Goal: Task Accomplishment & Management: Use online tool/utility

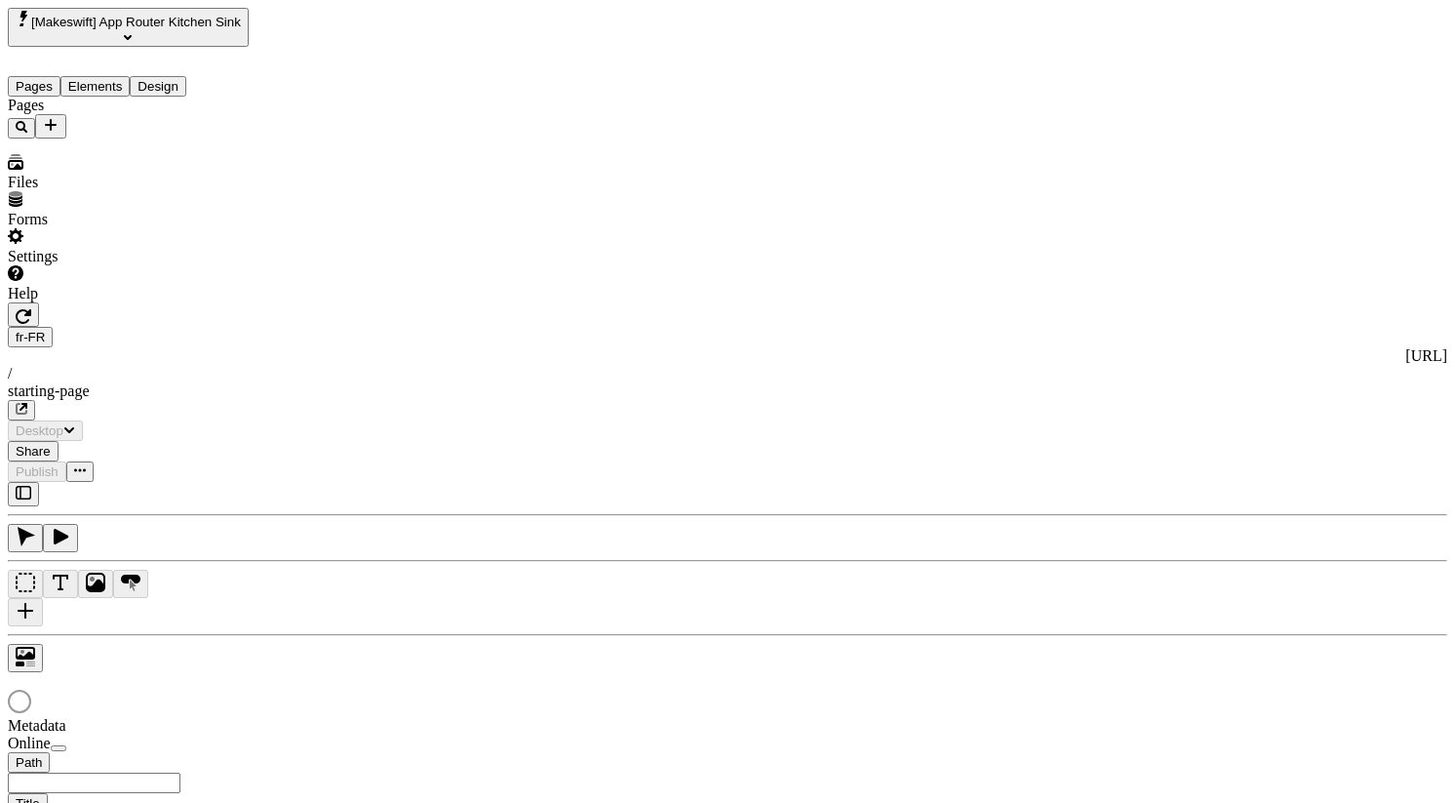
type input "/starting-page"
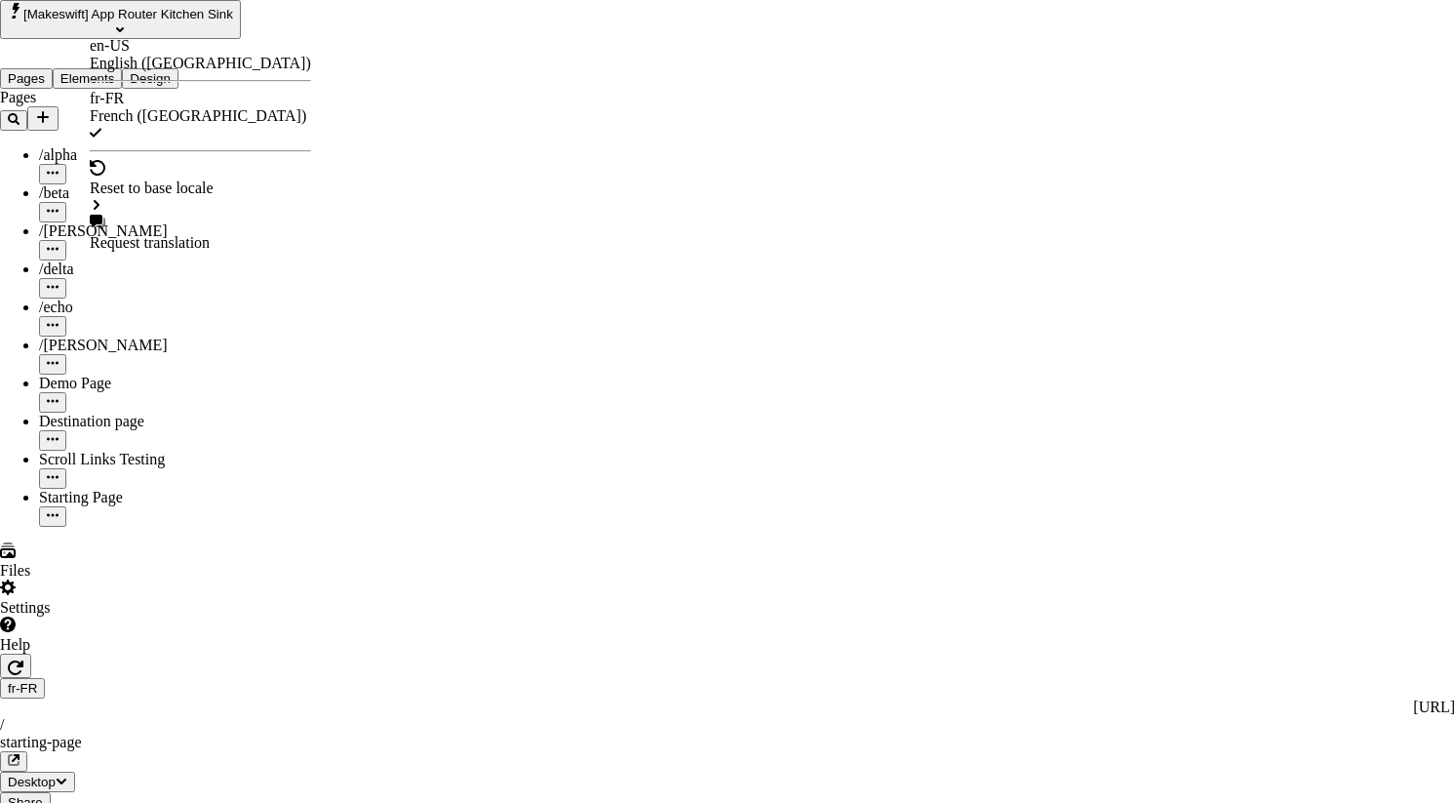
click at [122, 55] on div "en-US" at bounding box center [200, 46] width 221 height 18
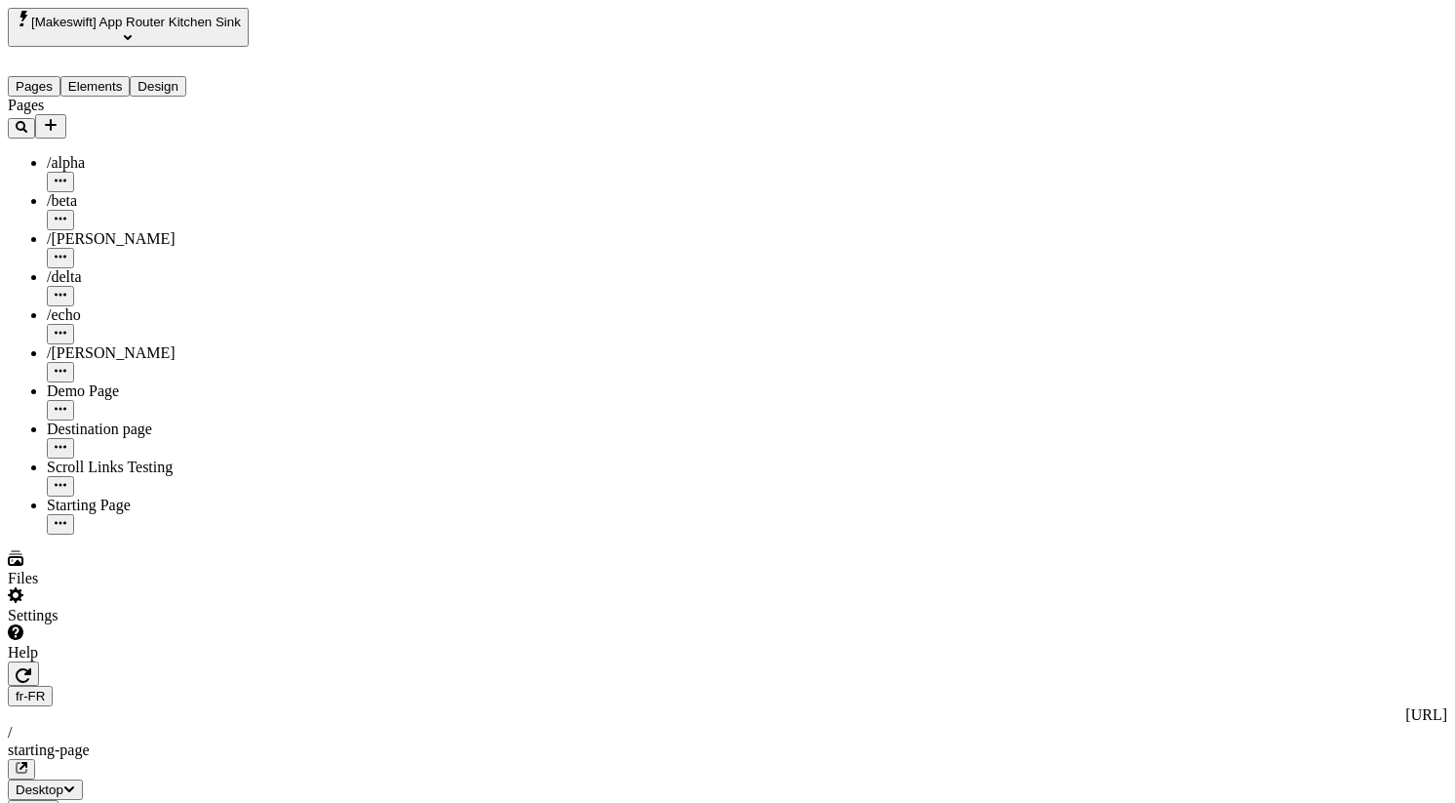
type input "/starting-page"
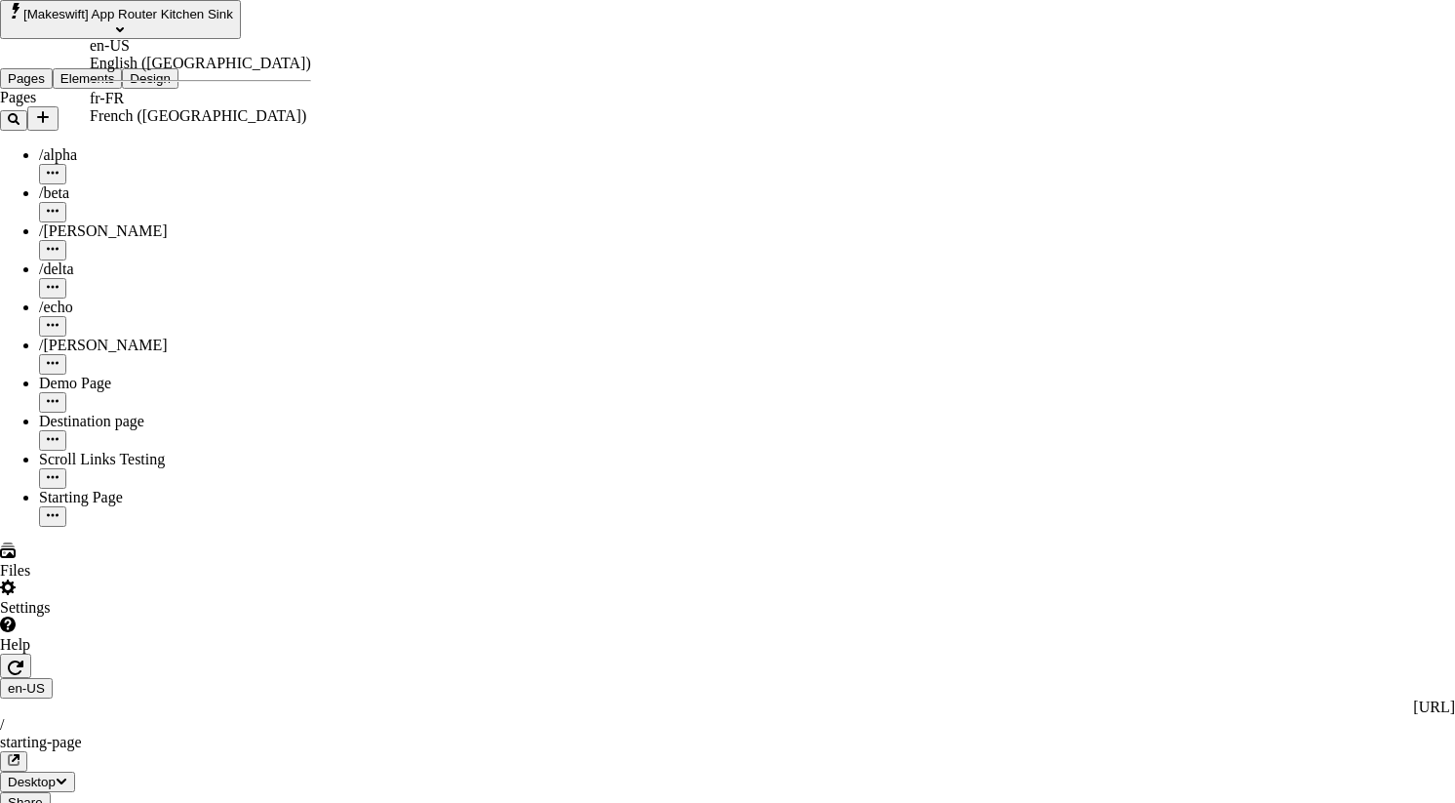
click at [124, 90] on div "en-US English ([GEOGRAPHIC_DATA]) fr-FR French ([GEOGRAPHIC_DATA])" at bounding box center [200, 81] width 221 height 88
click at [124, 104] on div "fr-FR" at bounding box center [200, 99] width 221 height 18
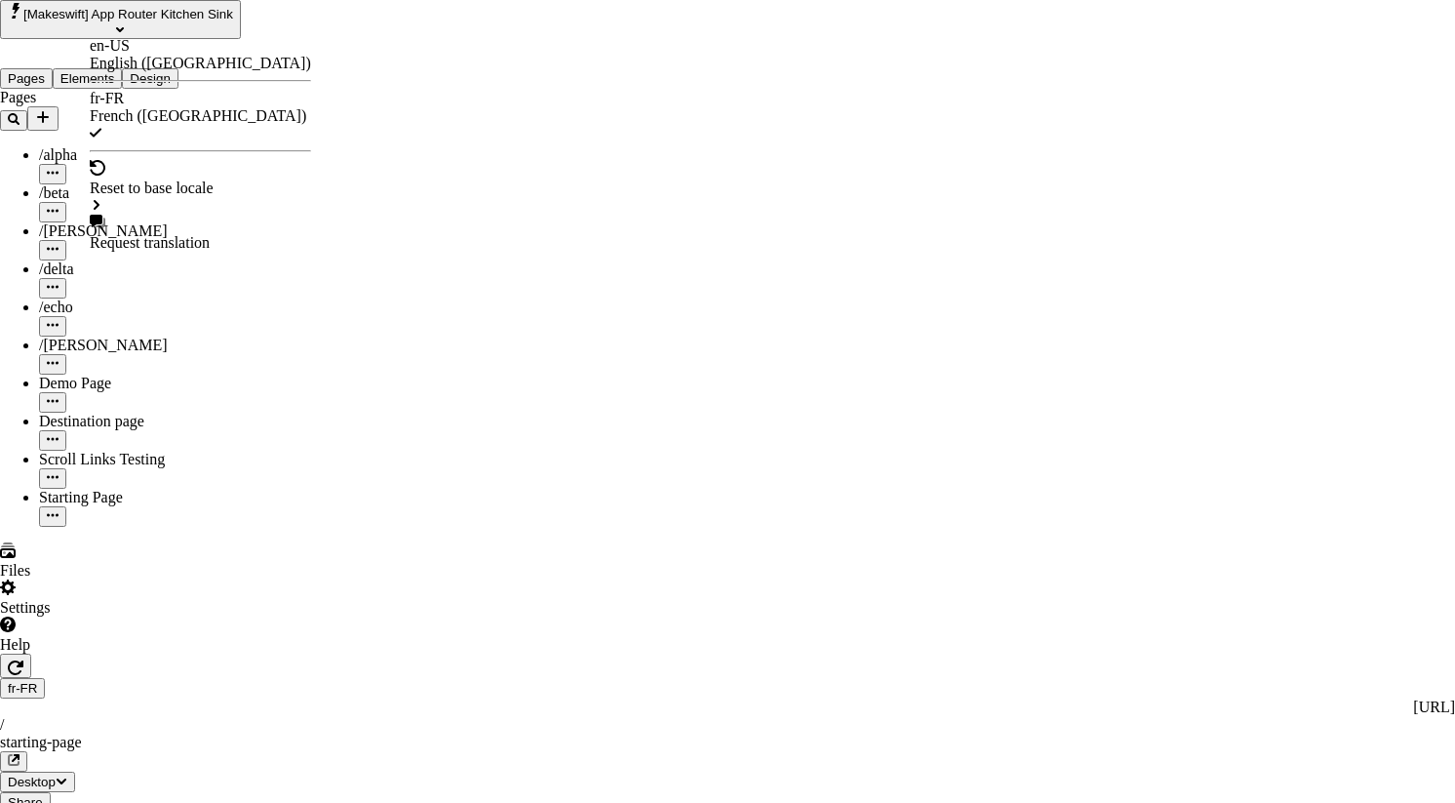
click at [126, 51] on div "en-US" at bounding box center [200, 46] width 221 height 18
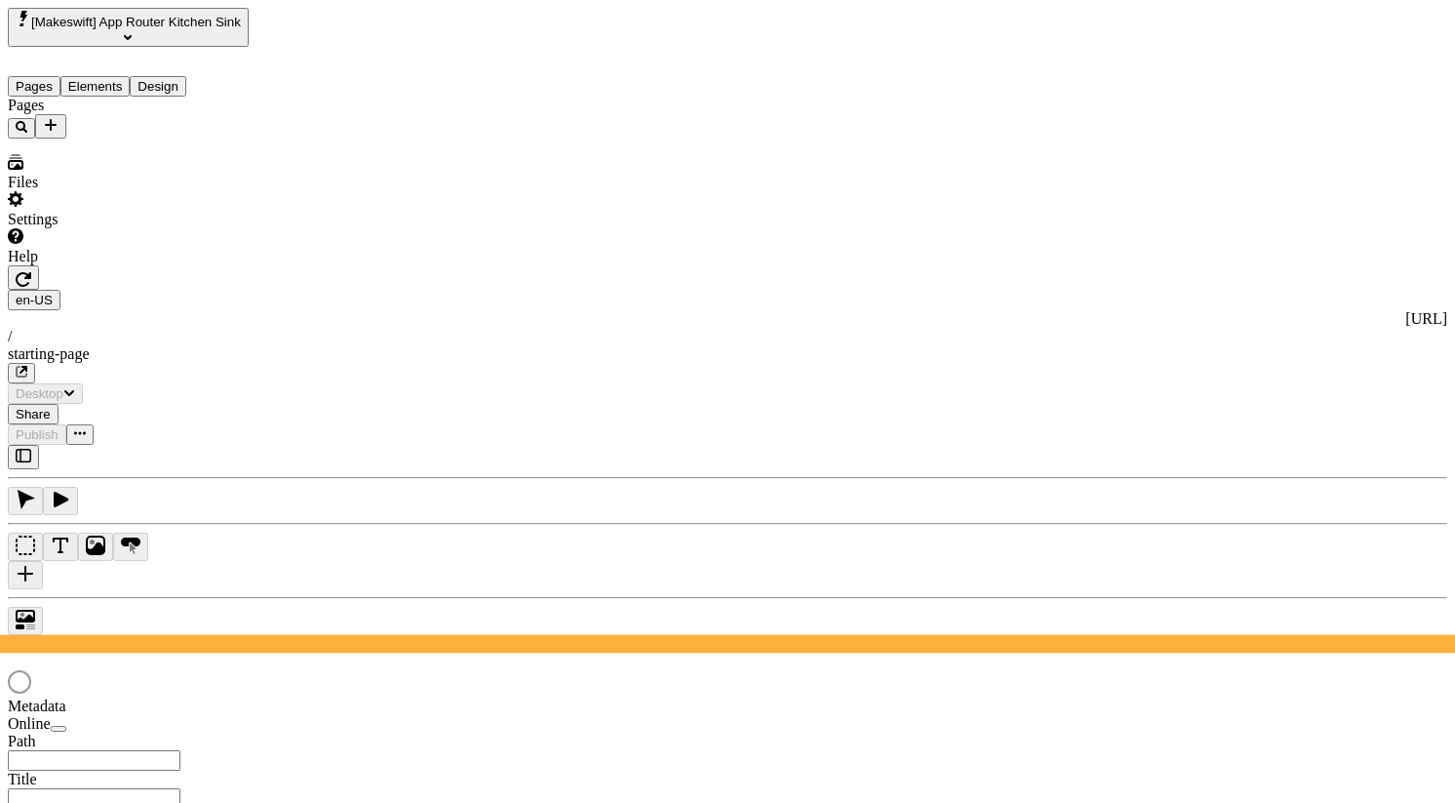
type input "/starting-page"
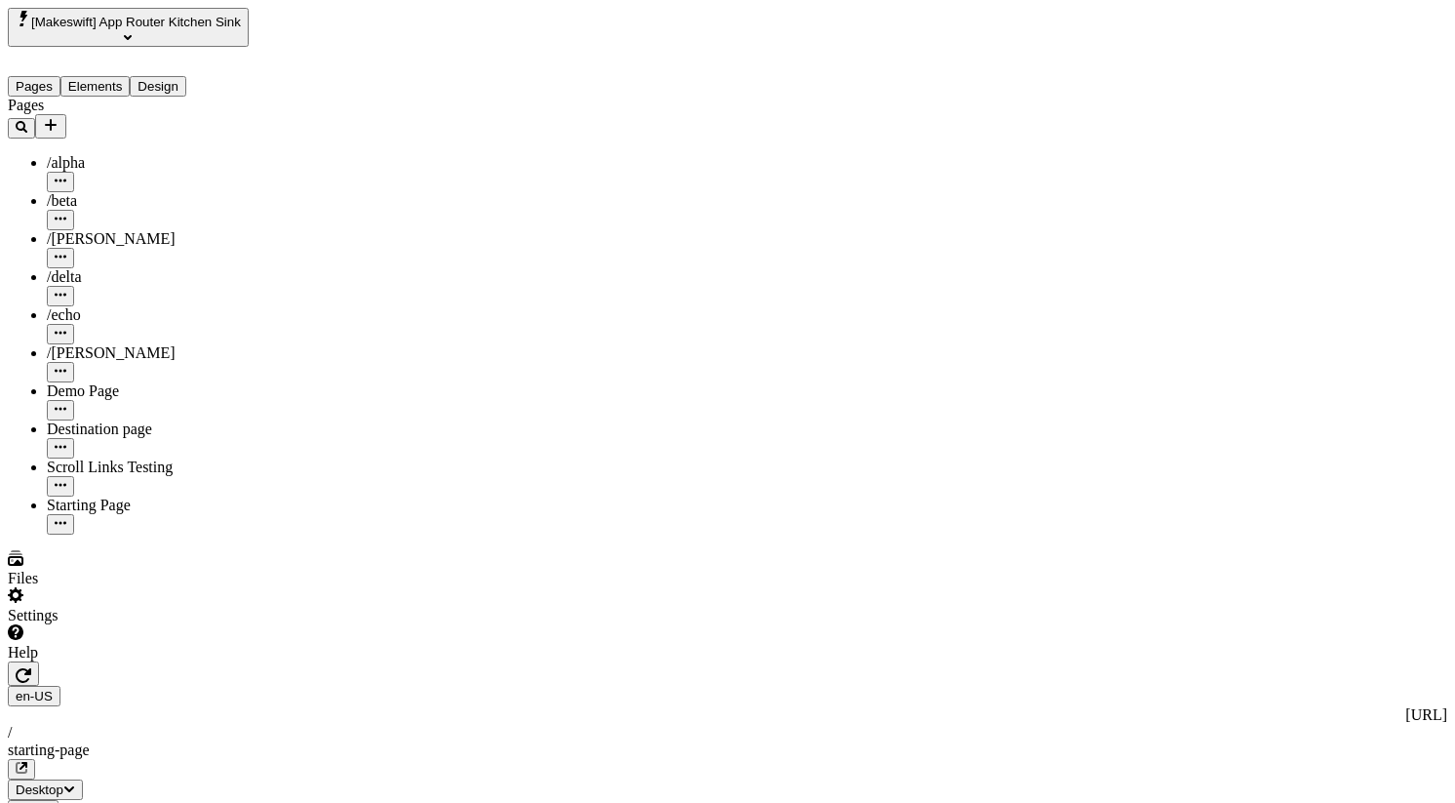
click at [131, 76] on button "Elements" at bounding box center [95, 86] width 70 height 20
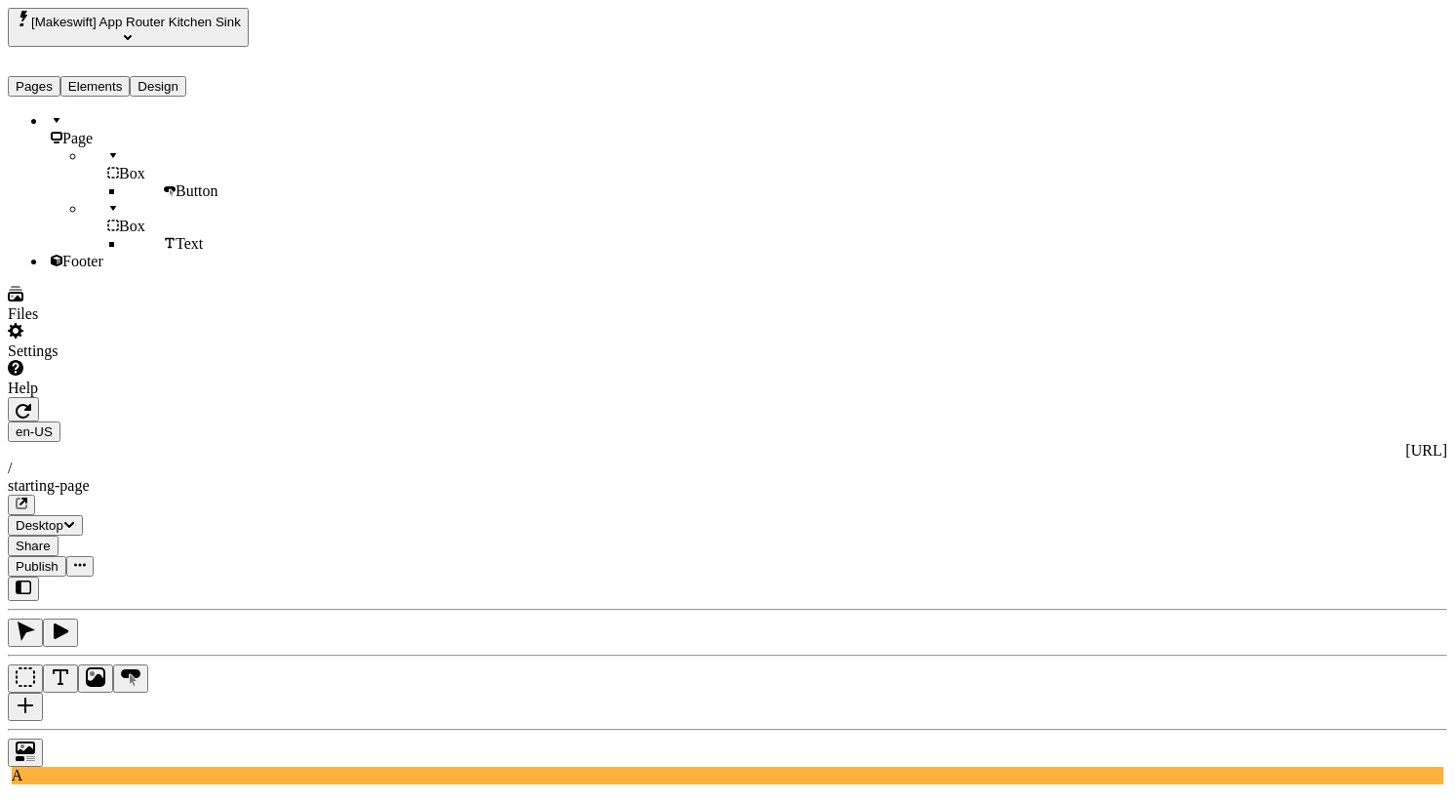
click at [43, 50] on div "Pages Elements Design" at bounding box center [143, 72] width 270 height 50
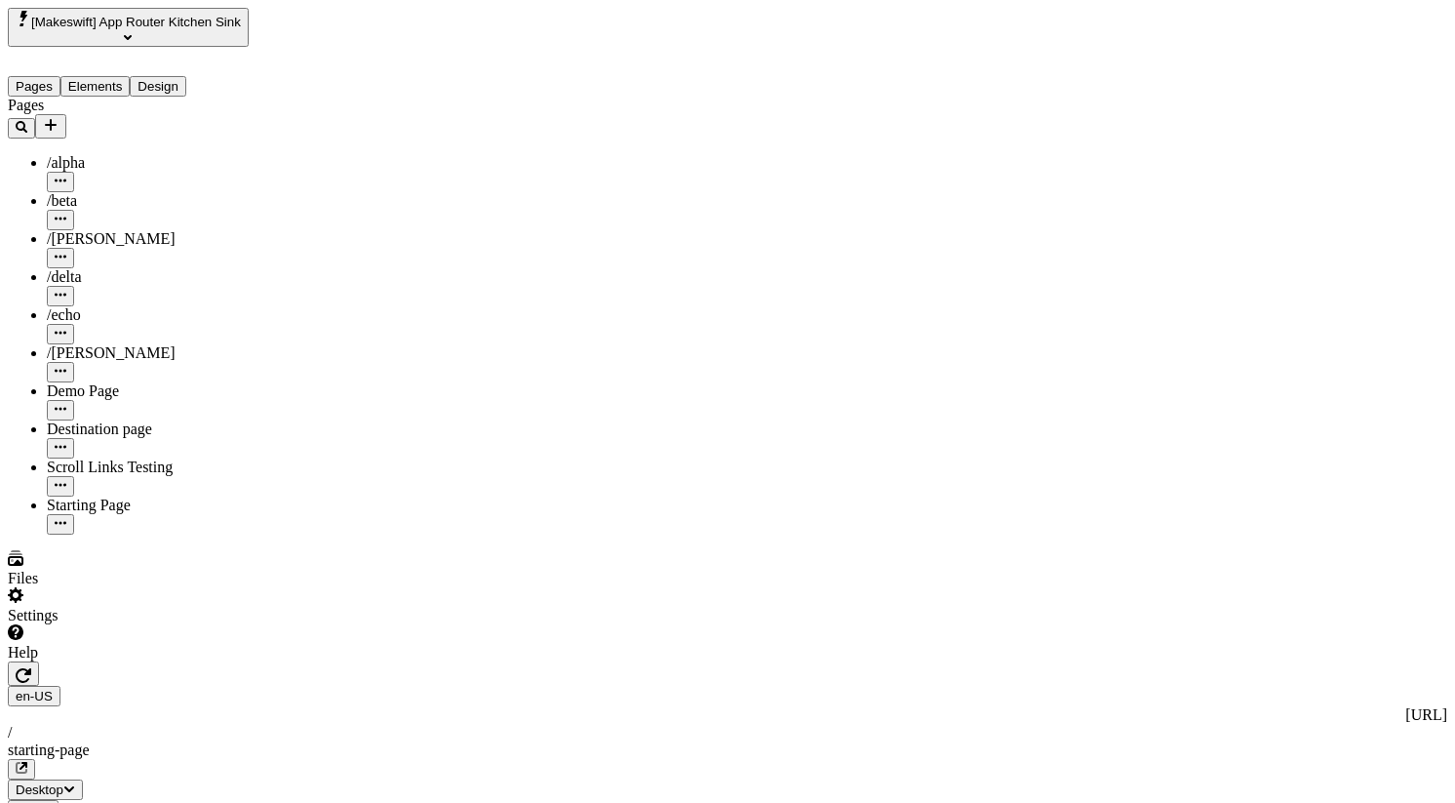
click at [49, 76] on button "Pages" at bounding box center [34, 86] width 53 height 20
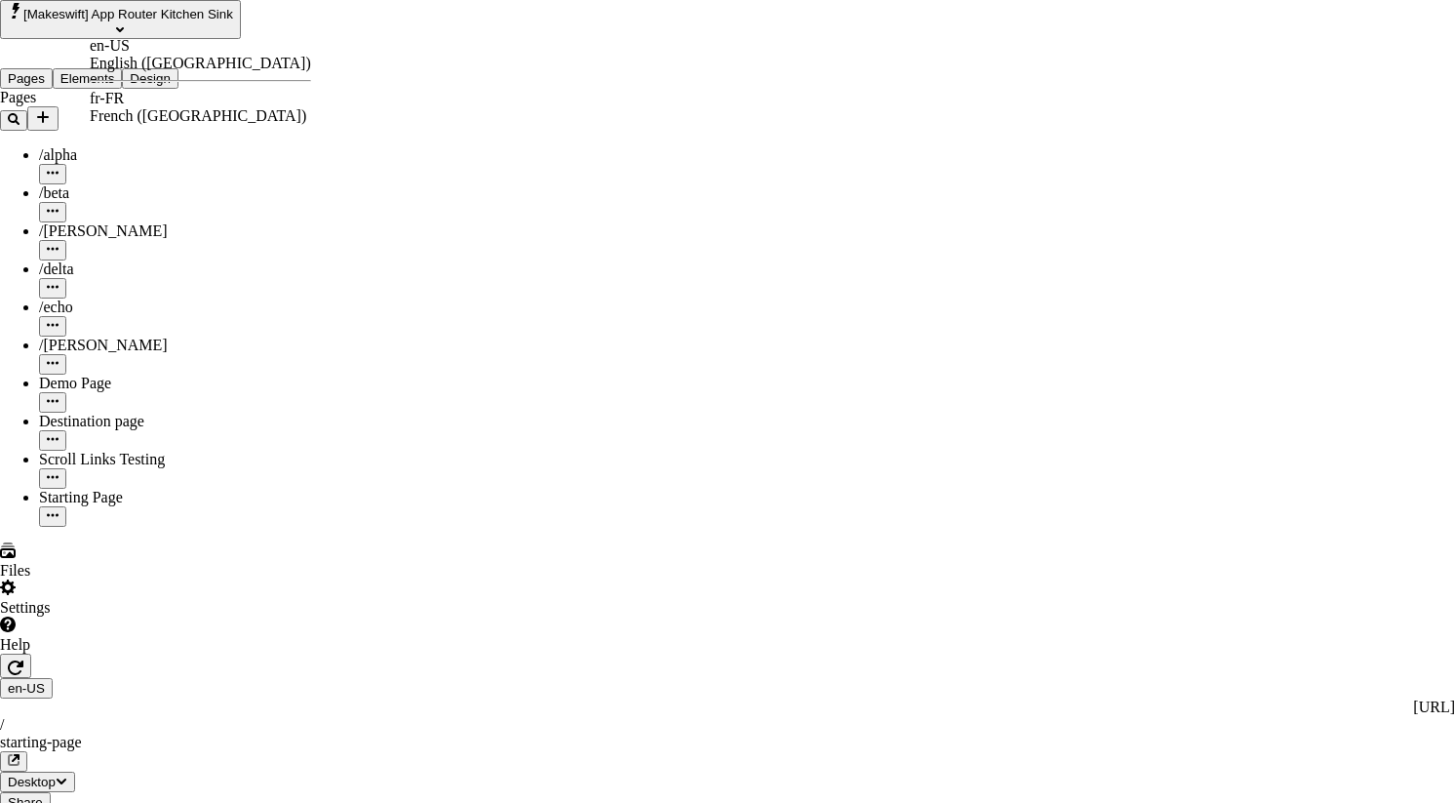
click at [147, 101] on div "fr-FR" at bounding box center [200, 99] width 221 height 18
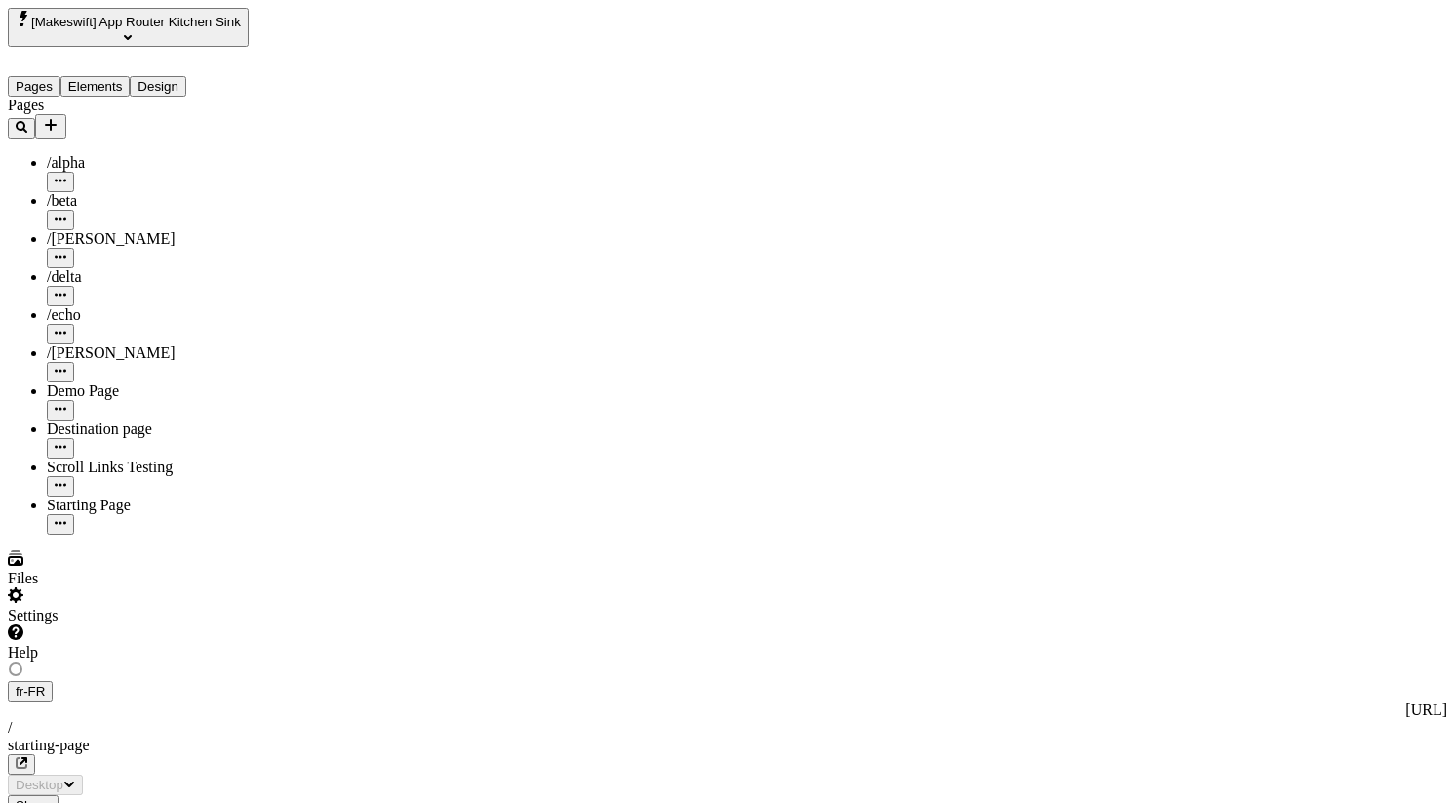
type input "/starting-page"
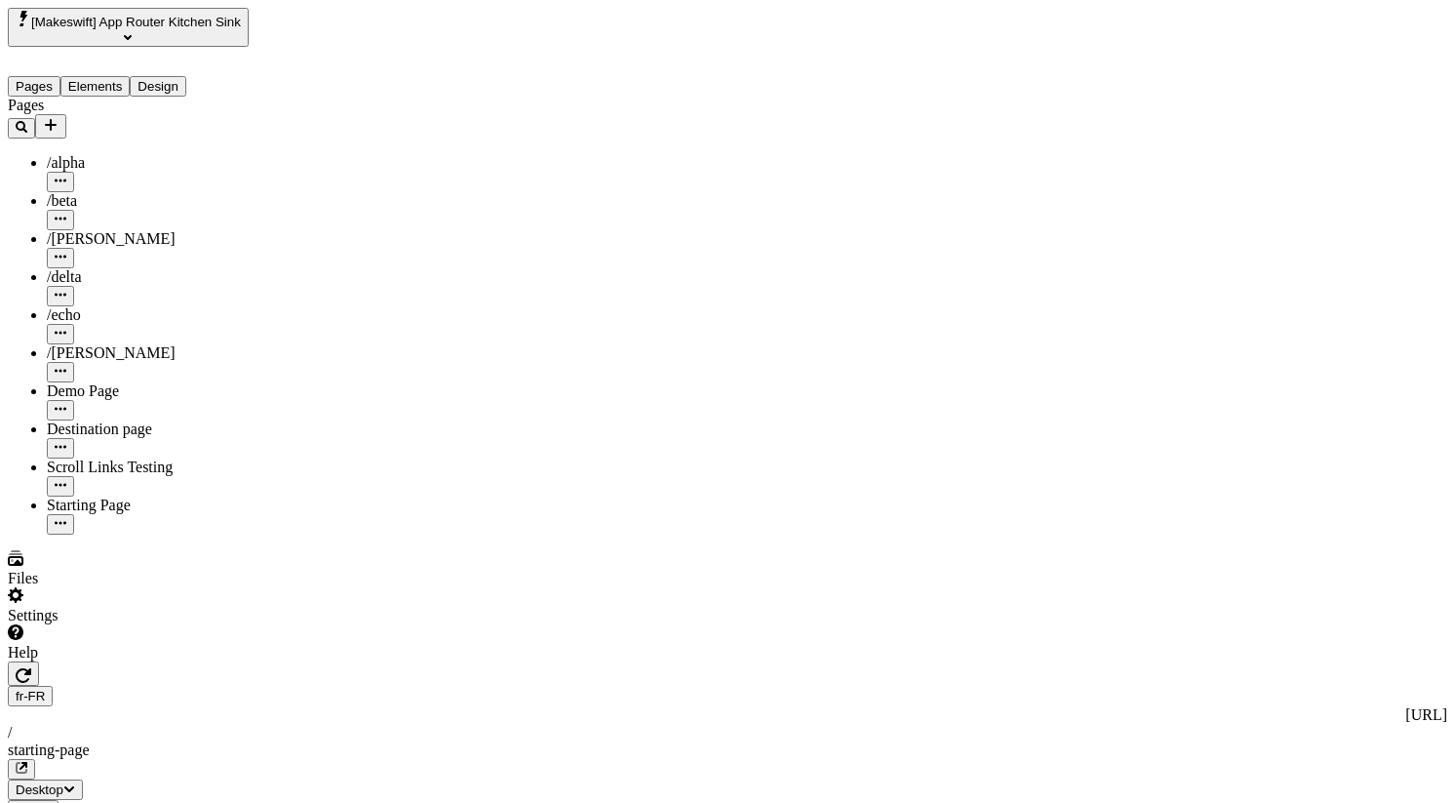
click at [1349, 61] on div "Reset to base locale" at bounding box center [1303, 70] width 124 height 18
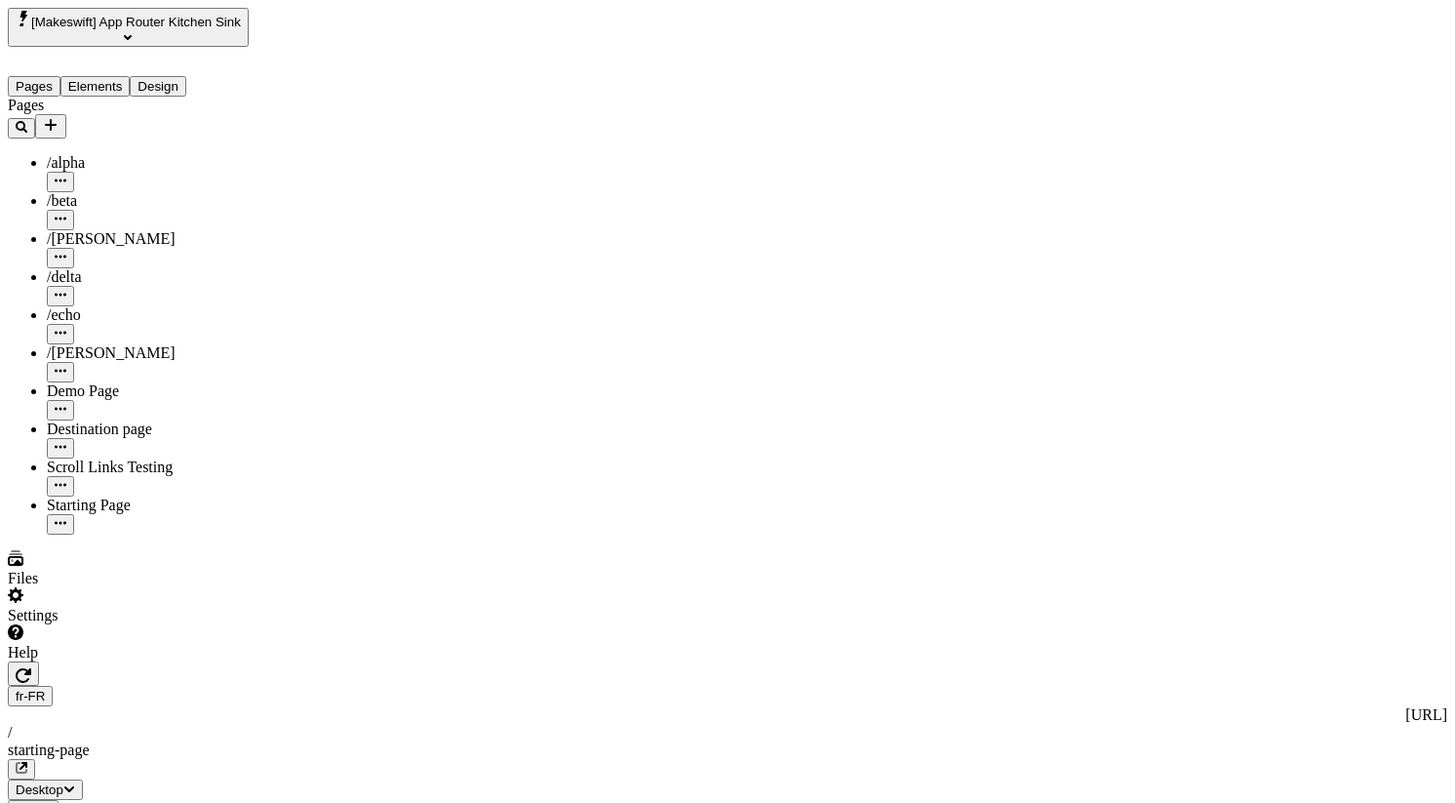
click at [31, 668] on icon "button" at bounding box center [24, 675] width 16 height 15
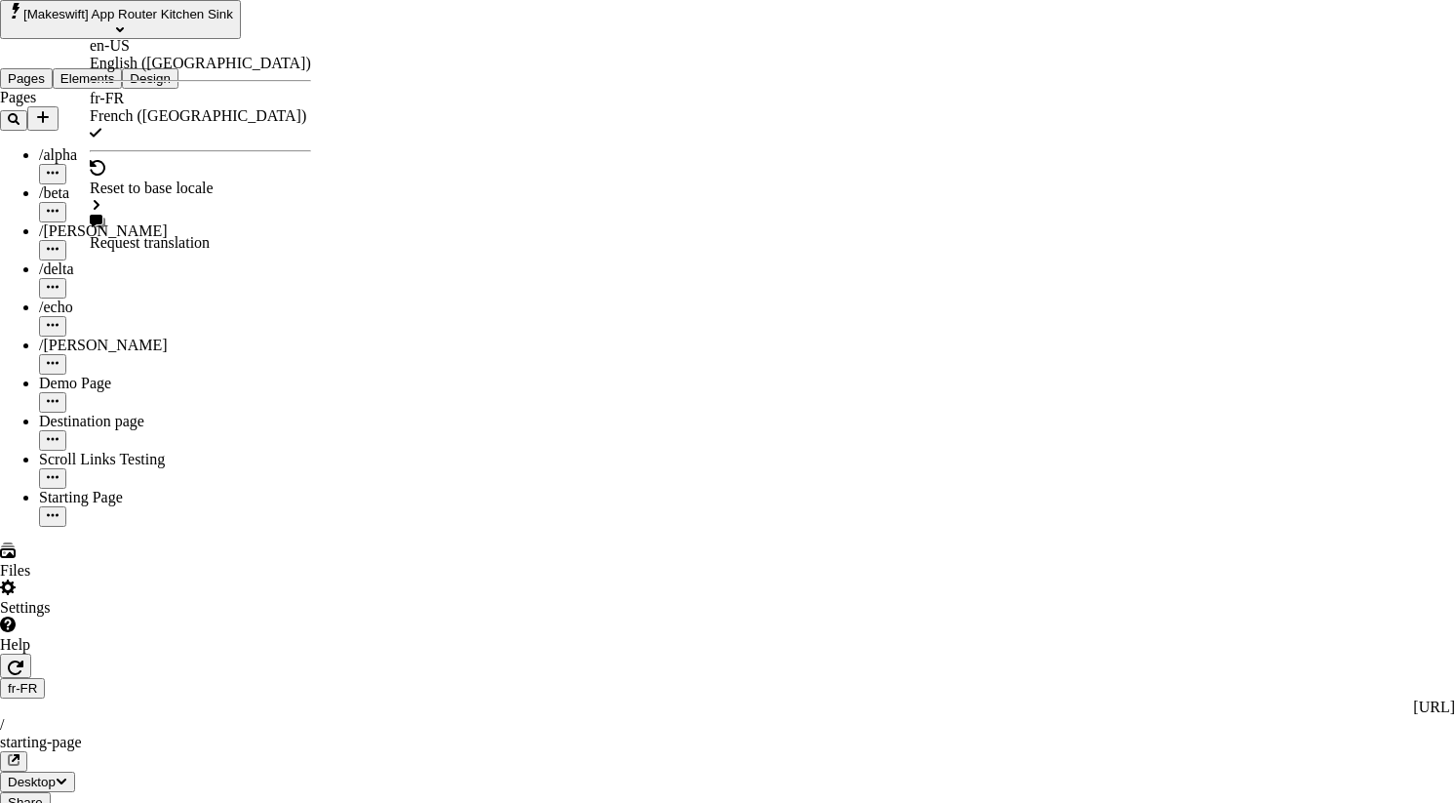
click at [128, 55] on div "en-US" at bounding box center [200, 46] width 221 height 18
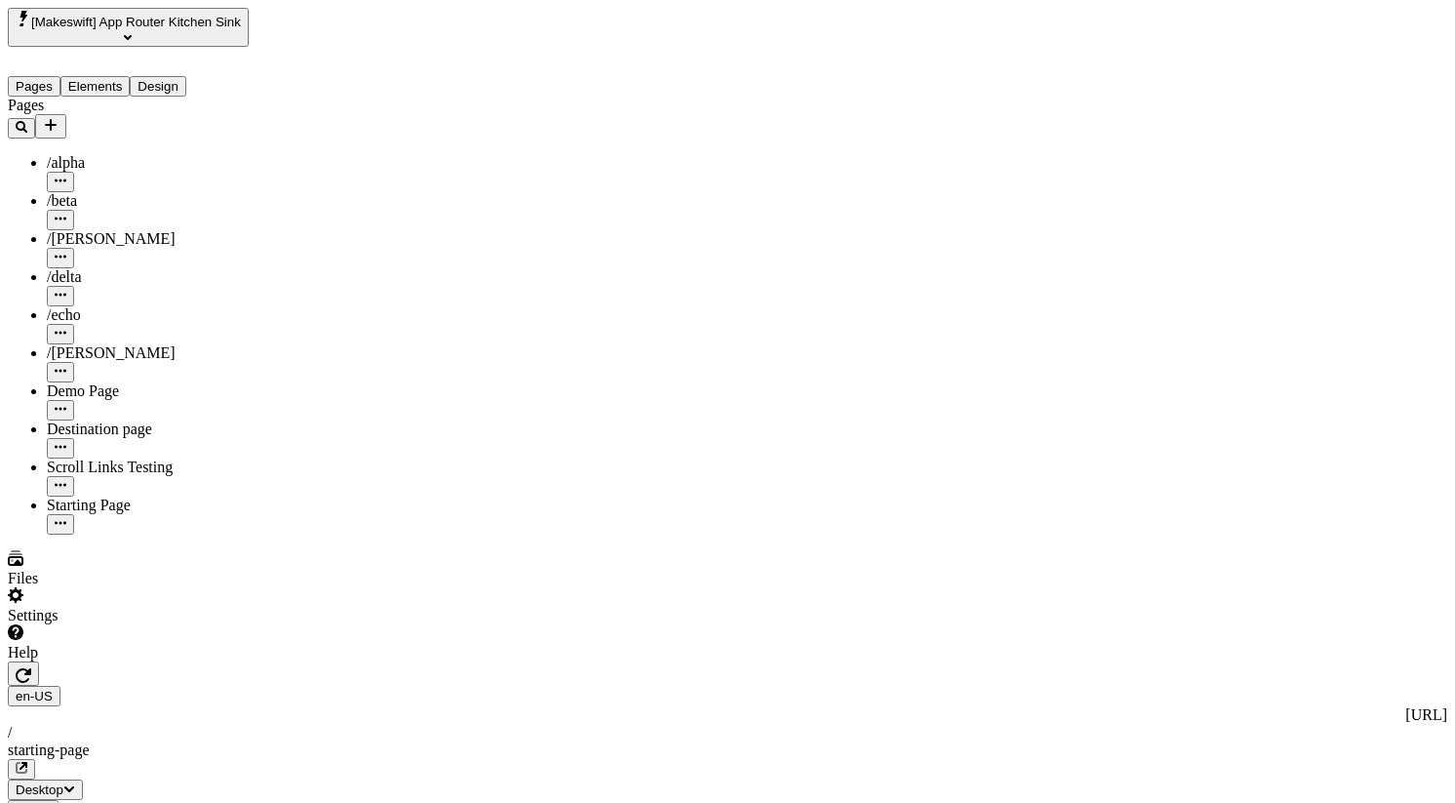
click at [93, 686] on div "en-US [URL] / starting-page" at bounding box center [728, 733] width 1440 height 94
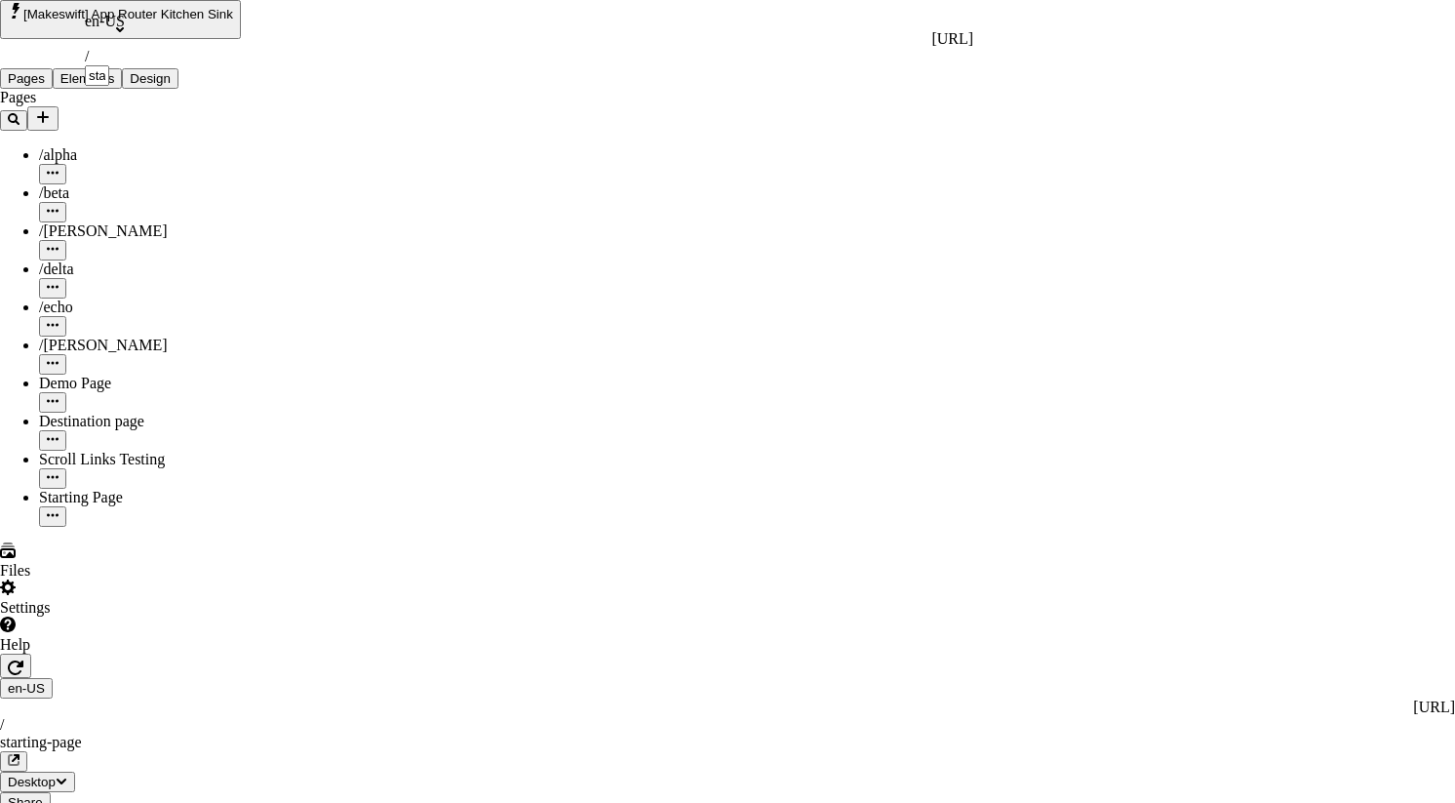
click at [97, 16] on div "en-US [URL] / starting-page" at bounding box center [529, 49] width 889 height 73
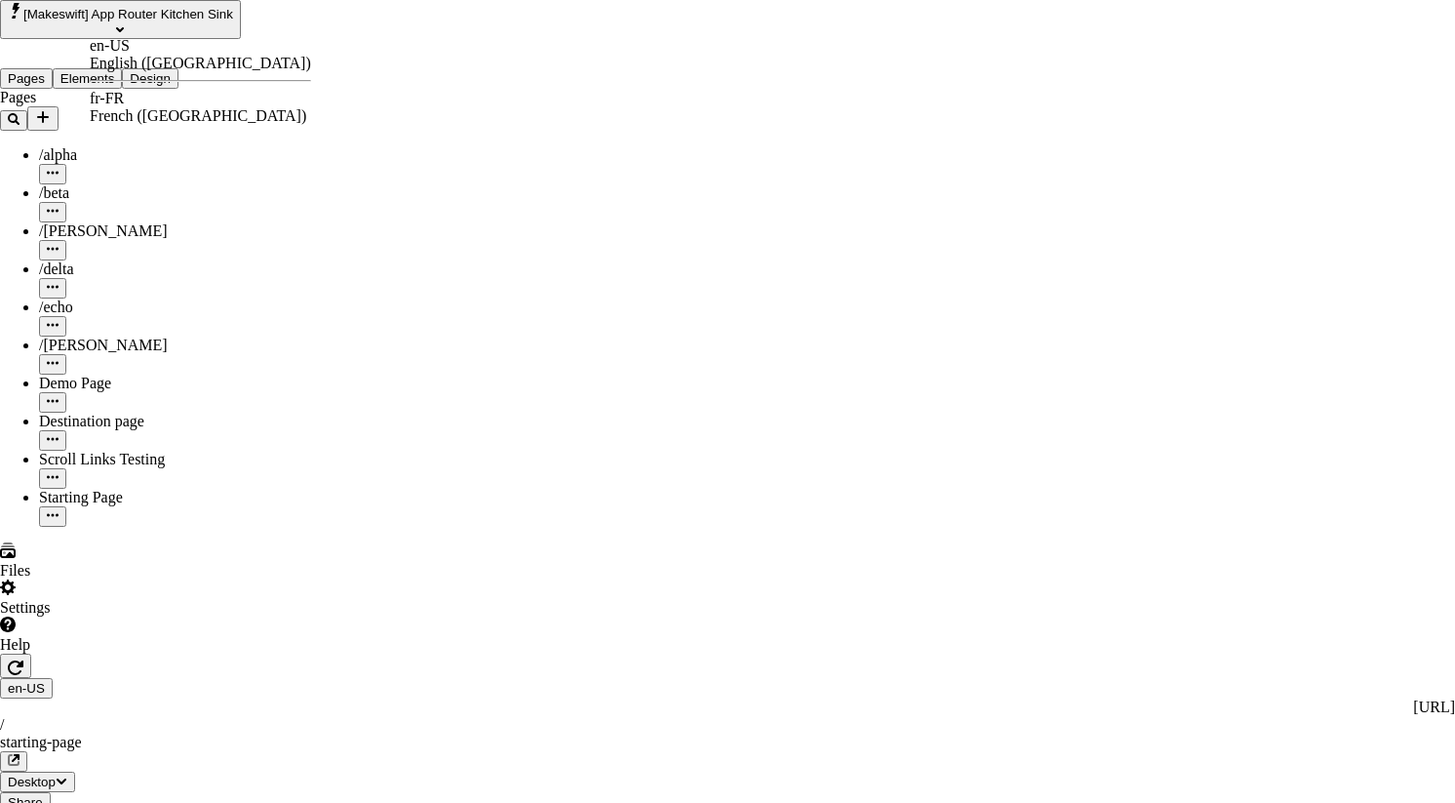
click at [152, 99] on div "fr-FR French ([GEOGRAPHIC_DATA])" at bounding box center [200, 107] width 221 height 35
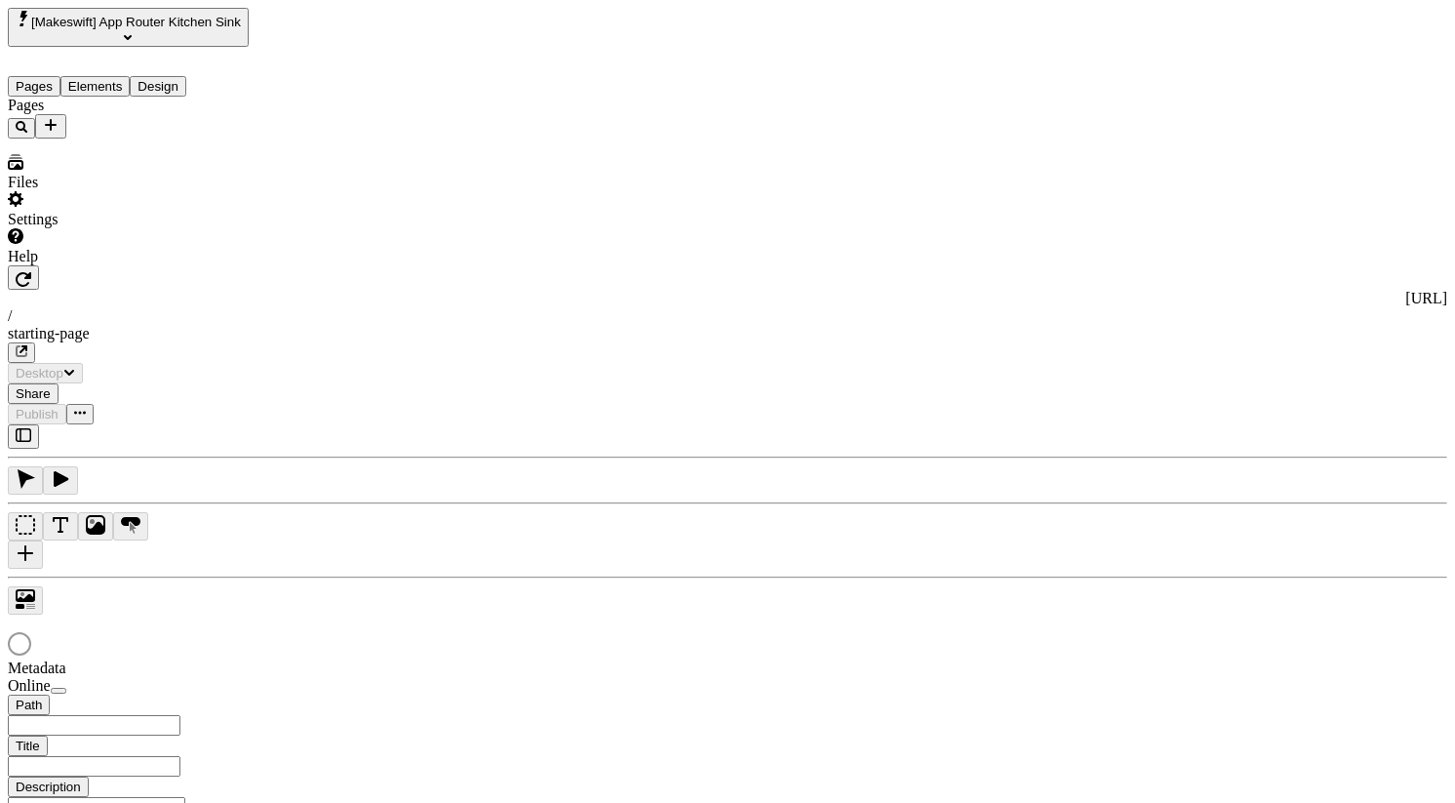
type input "/starting-page"
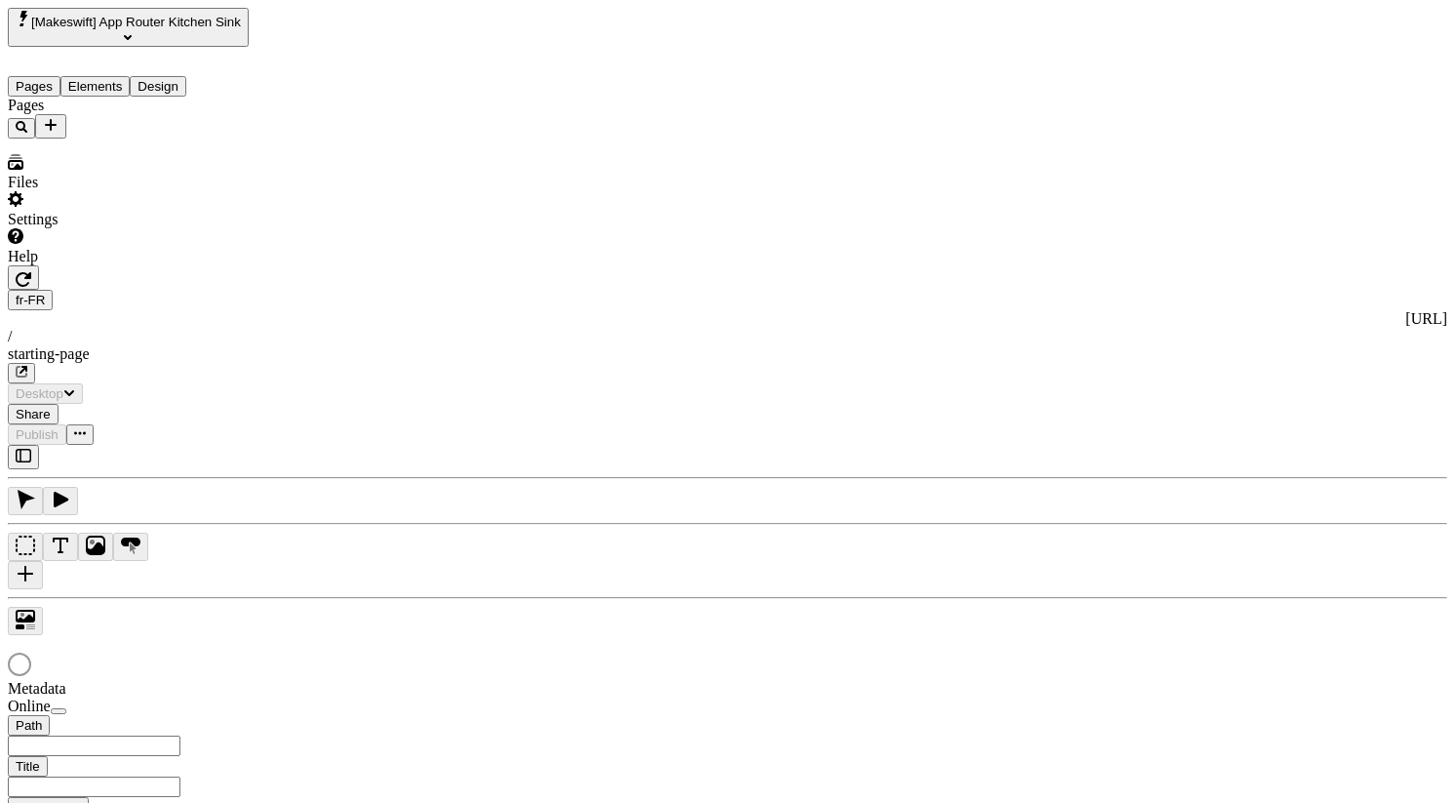
type input "/starting-page"
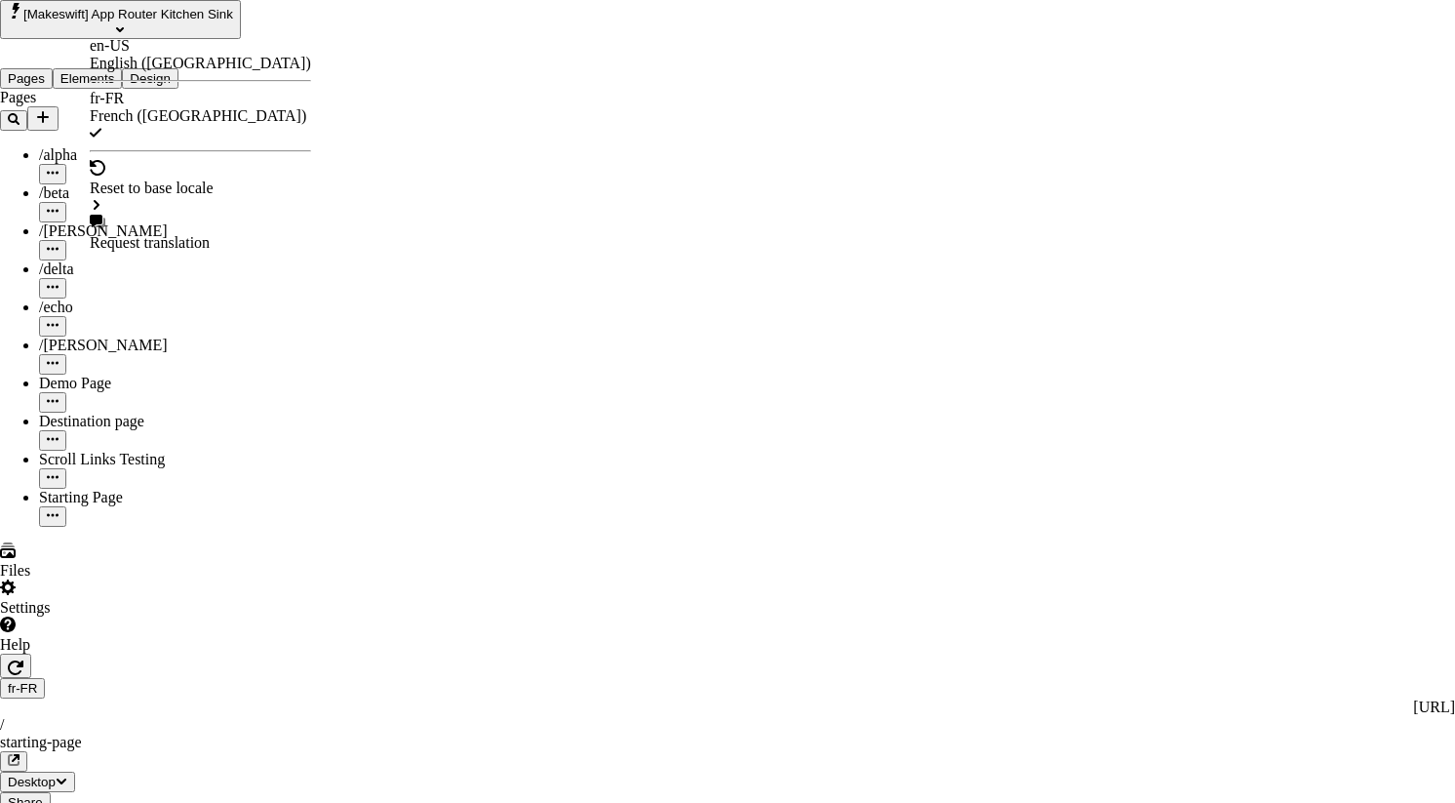
click at [126, 54] on div "en-US" at bounding box center [200, 46] width 221 height 18
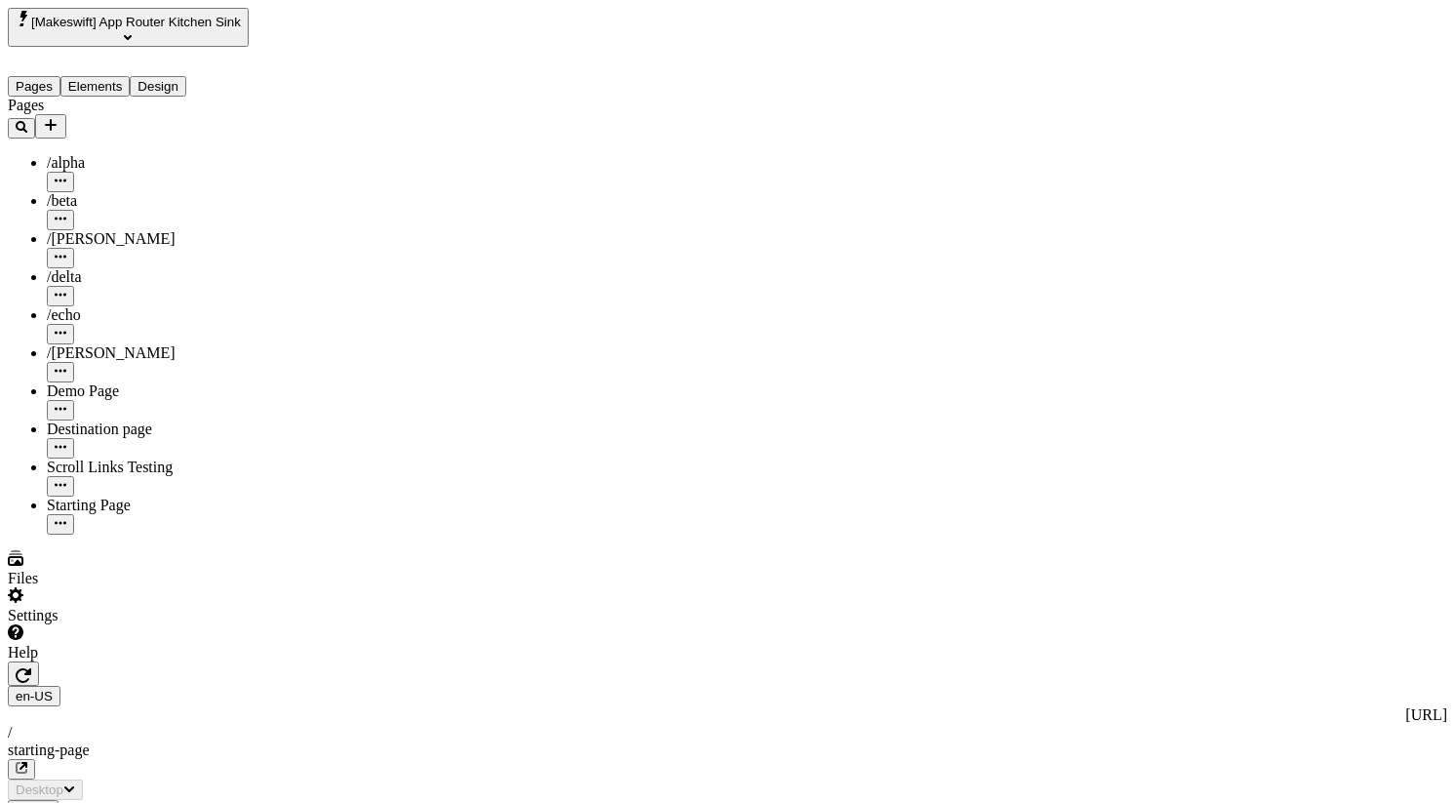
type input "/starting-page"
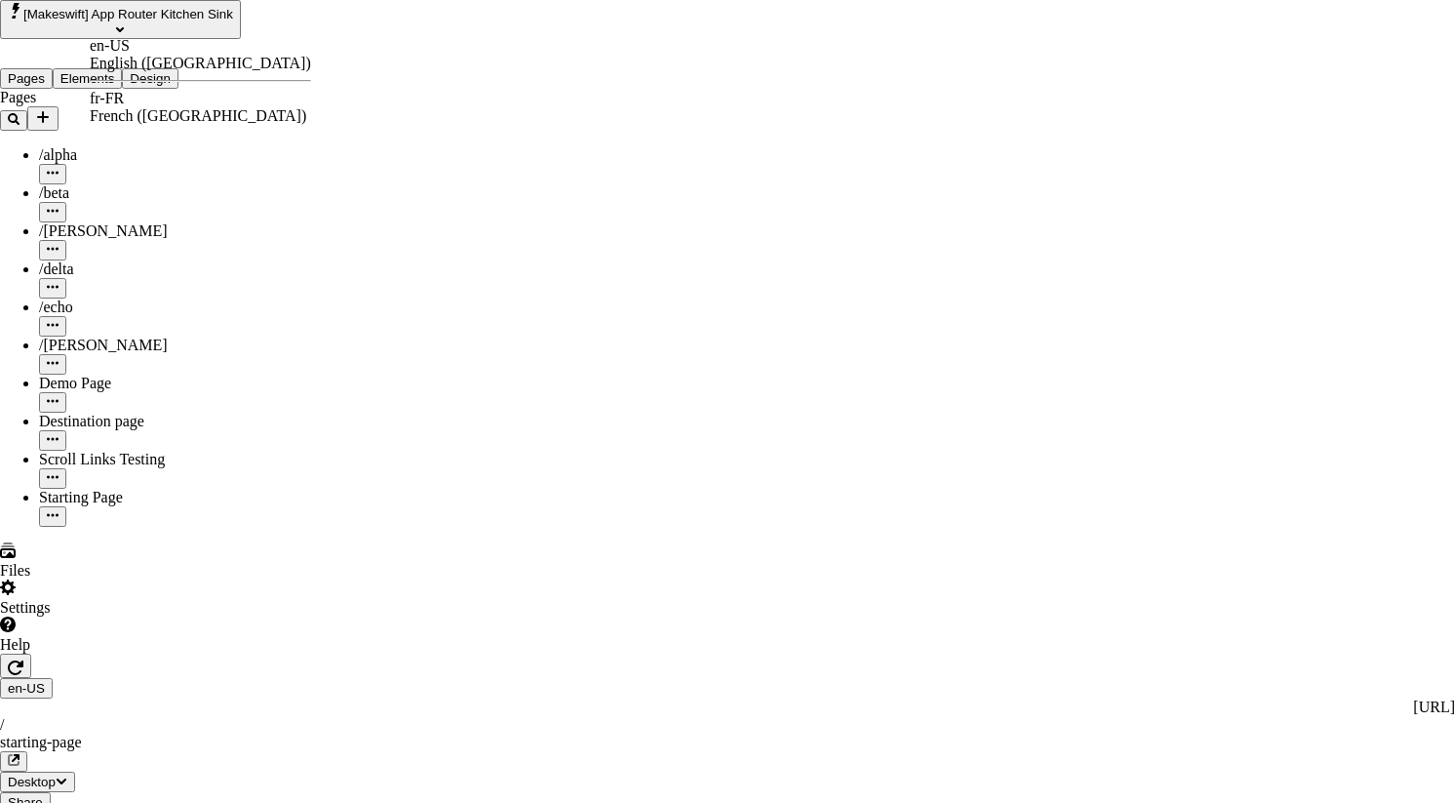
click at [161, 119] on div "fr-FR French ([GEOGRAPHIC_DATA])" at bounding box center [200, 107] width 221 height 35
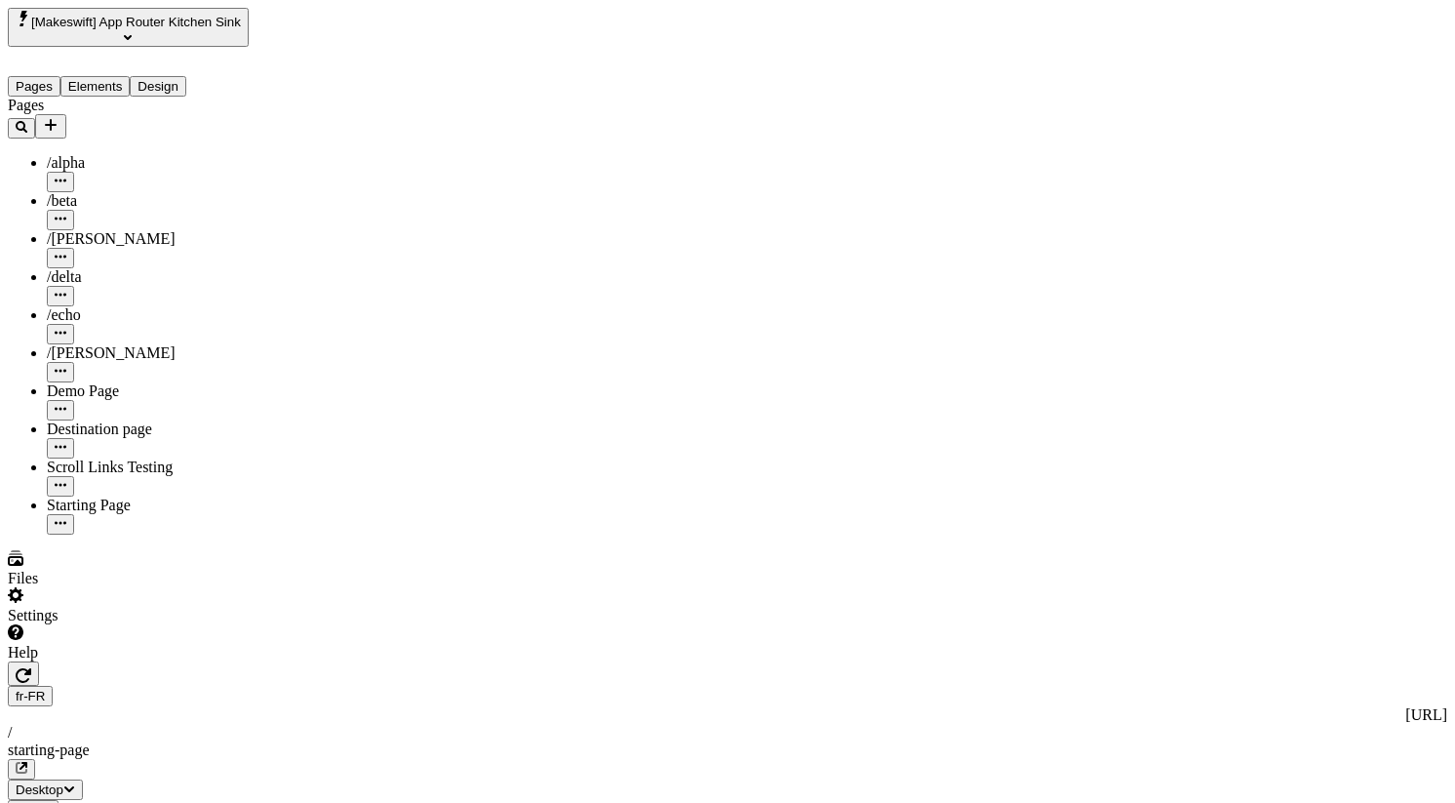
click at [1365, 55] on div "Reset to base locale" at bounding box center [1303, 60] width 124 height 37
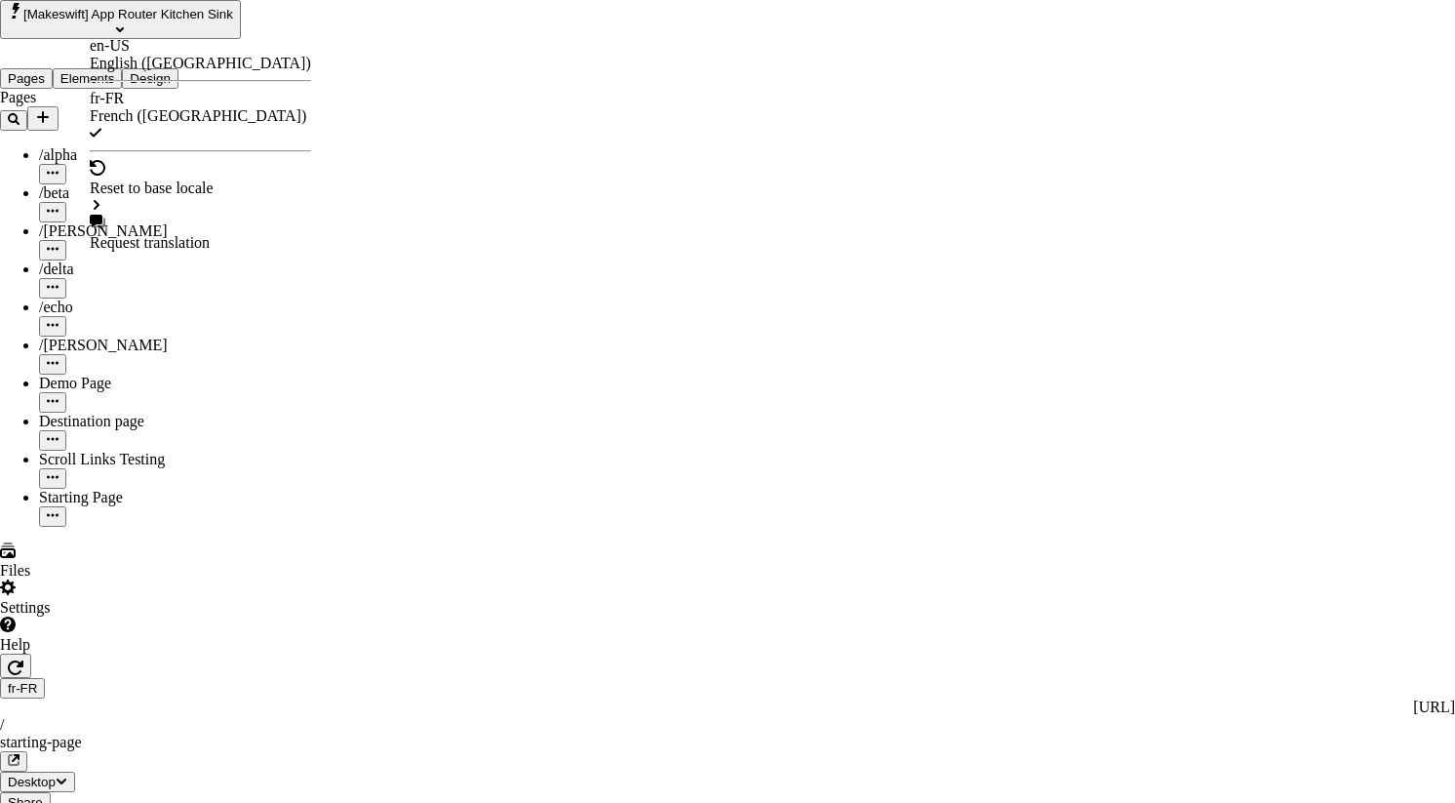
click at [149, 55] on div "en-US" at bounding box center [200, 46] width 221 height 18
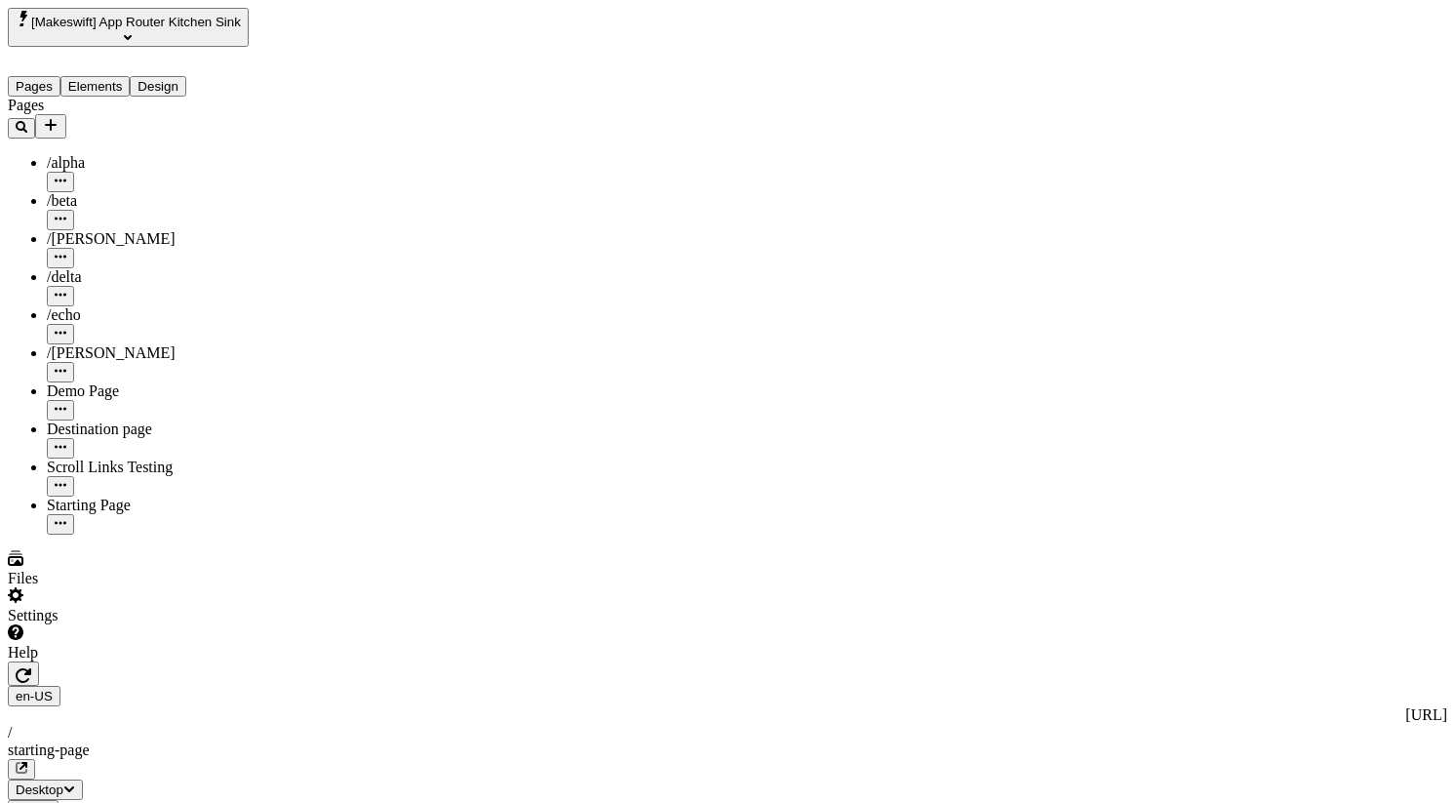
type input "This is my english button"
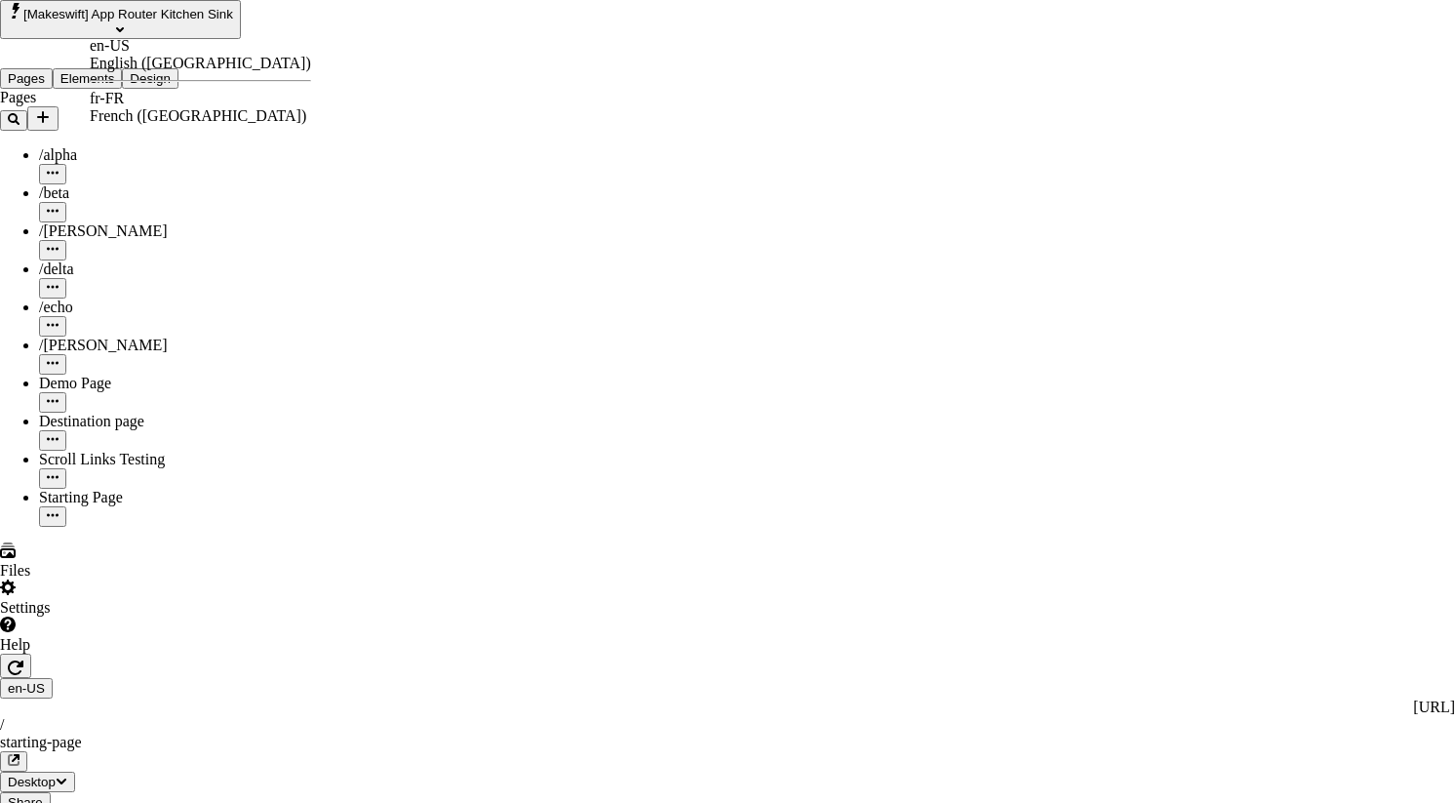
click at [122, 98] on div "fr-FR" at bounding box center [200, 99] width 221 height 18
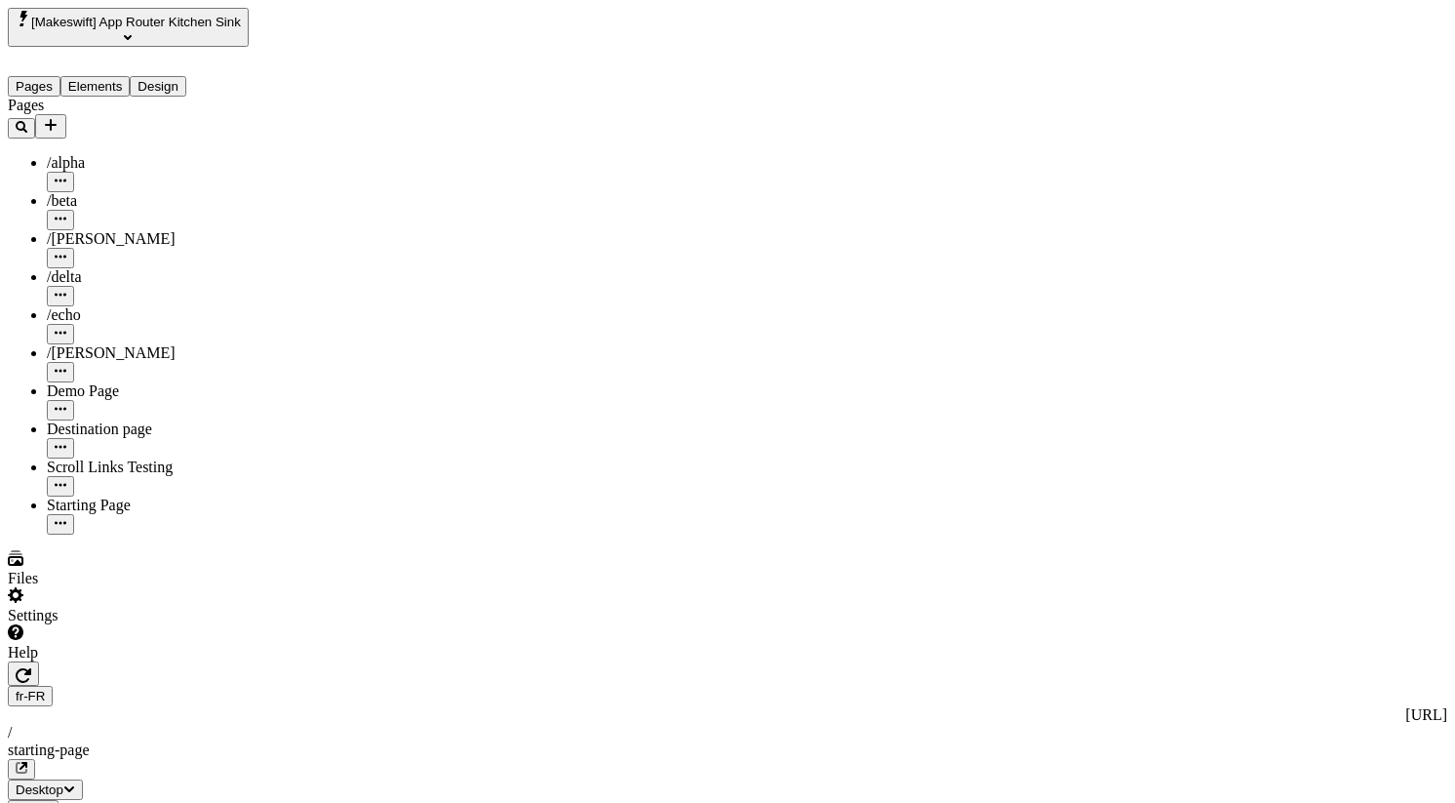
type input "This is my french button"
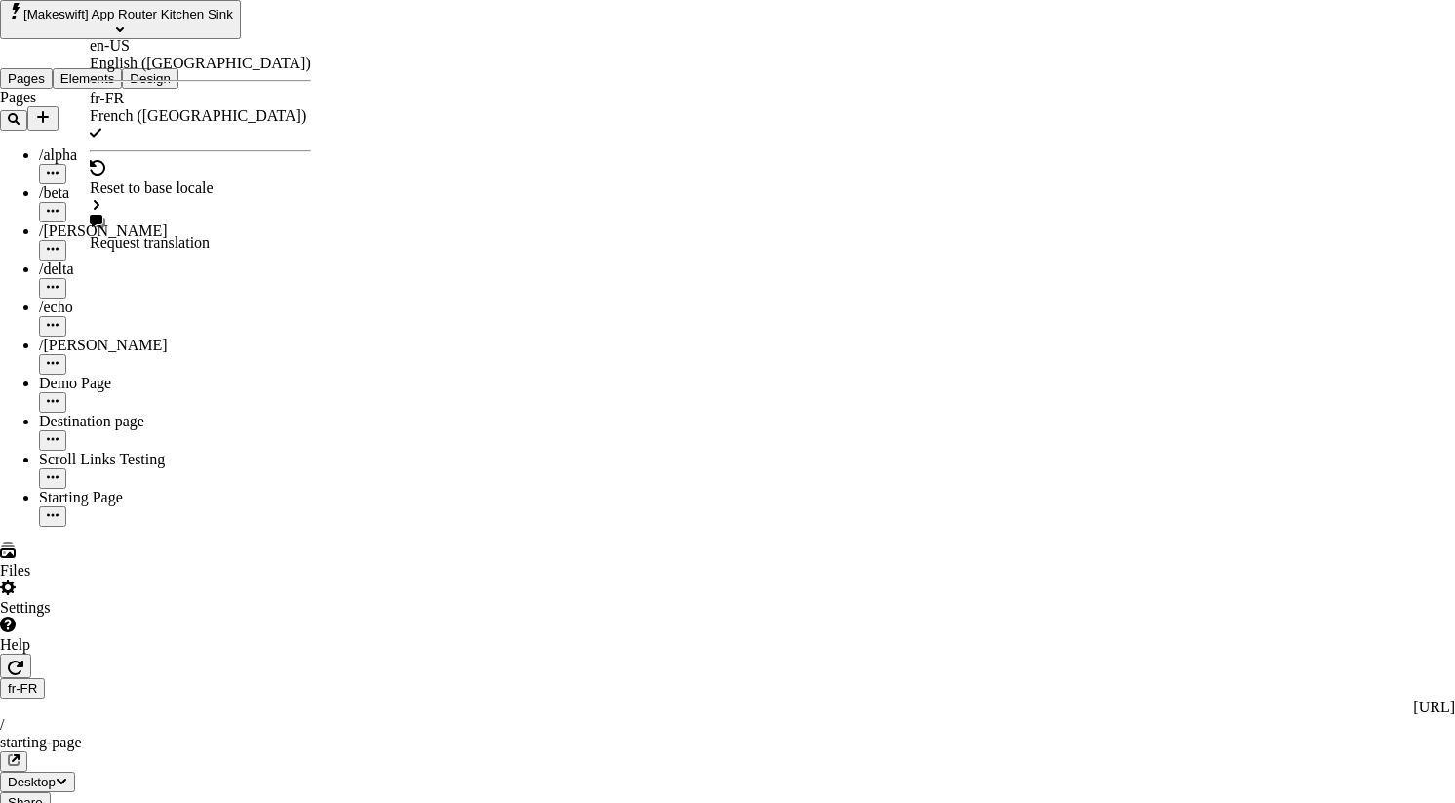
click at [140, 55] on div "en-US" at bounding box center [200, 46] width 221 height 18
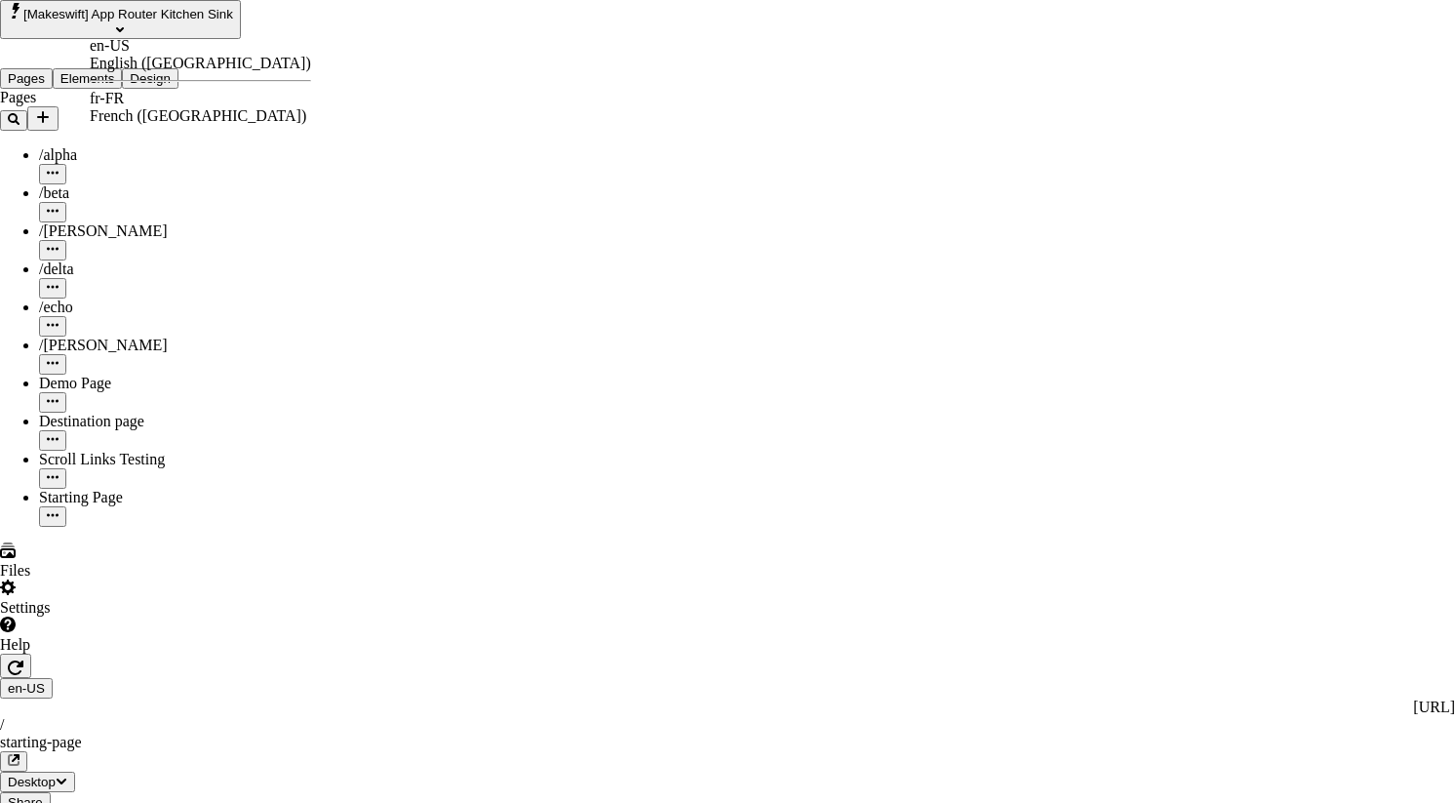
click at [130, 98] on div "fr-FR" at bounding box center [200, 99] width 221 height 18
